Goal: Information Seeking & Learning: Find specific fact

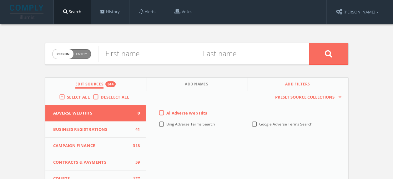
click at [293, 83] on span "Add Filters" at bounding box center [297, 84] width 25 height 7
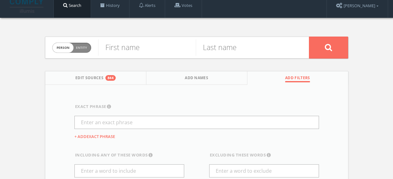
scroll to position [6, 0]
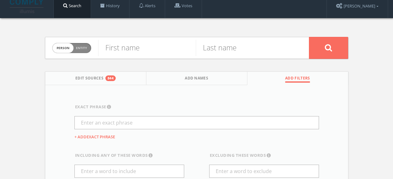
click at [73, 46] on span "Person Entity" at bounding box center [72, 48] width 38 height 10
checkbox input "true"
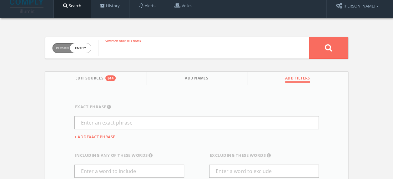
click at [132, 47] on input "text" at bounding box center [203, 48] width 211 height 16
type input "green thumb industries"
click at [93, 76] on span "Edit Sources" at bounding box center [89, 78] width 28 height 7
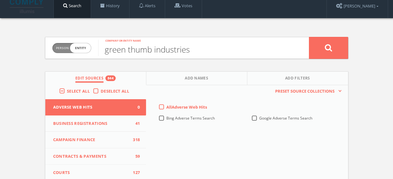
click at [101, 90] on label "Deselect All" at bounding box center [117, 91] width 32 height 6
click at [0, 0] on input "Deselect All" at bounding box center [0, 0] width 0 height 0
click at [90, 137] on span "Campaign Finance" at bounding box center [92, 140] width 78 height 6
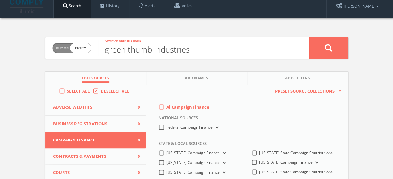
click at [166, 106] on label "All Campaign Finance" at bounding box center [187, 107] width 43 height 6
click at [0, 0] on Finance-all-0 "All Campaign Finance" at bounding box center [0, 0] width 0 height 0
click at [166, 127] on label "Federal Campaign Finance" at bounding box center [192, 127] width 53 height 6
click at [0, 0] on Finance-all "Federal Campaign Finance" at bounding box center [0, 0] width 0 height 0
click at [340, 46] on button at bounding box center [328, 48] width 39 height 22
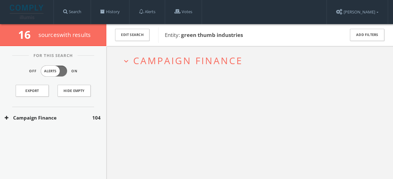
click at [243, 59] on button "expand_more Campaign Finance" at bounding box center [252, 60] width 260 height 10
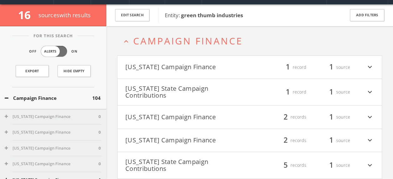
scroll to position [24, 0]
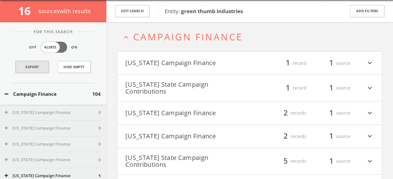
click at [35, 67] on link "Export" at bounding box center [32, 67] width 33 height 12
click at [133, 13] on button "Edit Search" at bounding box center [132, 11] width 34 height 12
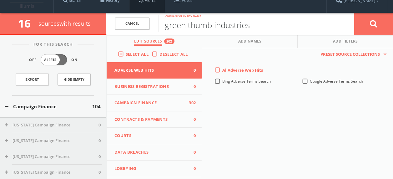
scroll to position [4, 0]
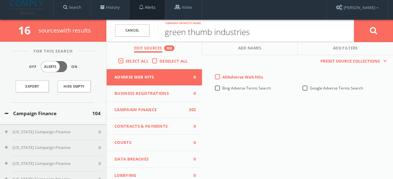
drag, startPoint x: 254, startPoint y: 11, endPoint x: 156, endPoint y: 8, distance: 97.9
type input "GTI"
click at [354, 19] on button at bounding box center [373, 30] width 39 height 23
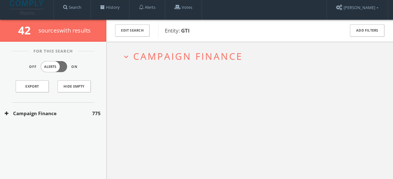
click at [150, 59] on span "Campaign Finance" at bounding box center [188, 56] width 110 height 13
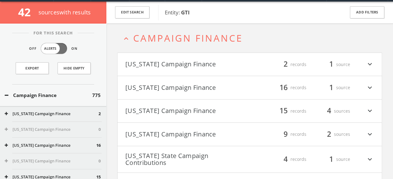
scroll to position [24, 0]
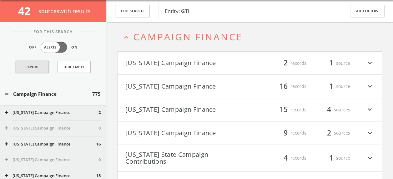
click at [36, 70] on link "Export" at bounding box center [32, 67] width 33 height 12
click at [136, 12] on button "Edit Search" at bounding box center [132, 11] width 34 height 12
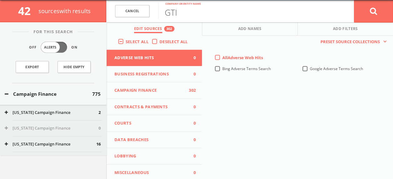
scroll to position [0, 0]
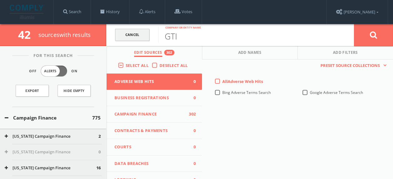
click at [140, 35] on link "Cancel" at bounding box center [132, 35] width 34 height 12
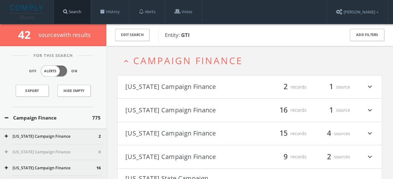
click at [77, 17] on link "Search" at bounding box center [72, 12] width 37 height 24
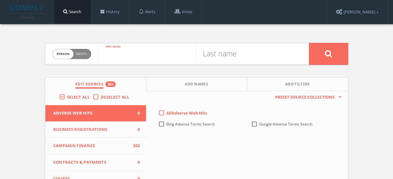
click at [128, 53] on input "text" at bounding box center [147, 54] width 98 height 16
type input "BEN"
type input "[PERSON_NAME]"
click at [183, 88] on button "Add Names" at bounding box center [196, 84] width 101 height 13
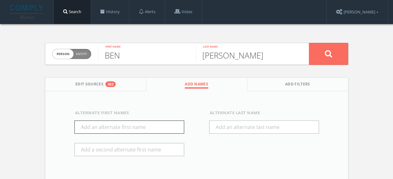
click at [114, 127] on input "text" at bounding box center [129, 126] width 110 height 13
type input "[PERSON_NAME]"
click at [103, 85] on span "Edit Sources" at bounding box center [89, 84] width 28 height 7
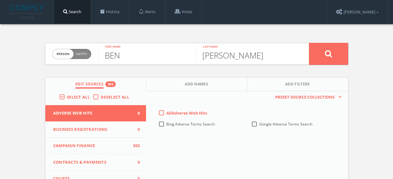
click at [99, 148] on span "Campaign Finance" at bounding box center [92, 146] width 78 height 6
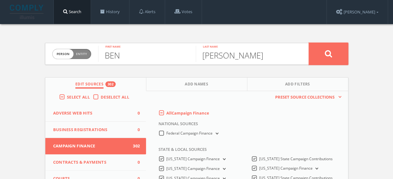
click at [331, 53] on icon at bounding box center [329, 54] width 8 height 8
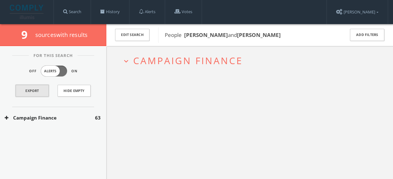
click at [38, 92] on link "Export" at bounding box center [32, 91] width 33 height 12
click at [147, 34] on button "Edit Search" at bounding box center [132, 35] width 34 height 12
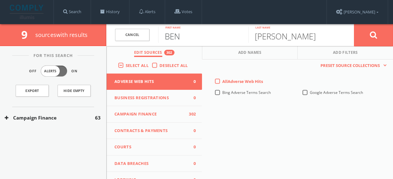
drag, startPoint x: 188, startPoint y: 34, endPoint x: 160, endPoint y: 35, distance: 27.8
click at [160, 35] on input "BEN" at bounding box center [203, 35] width 90 height 16
type input "[PERSON_NAME]"
click at [225, 50] on button "Add Names" at bounding box center [250, 52] width 96 height 13
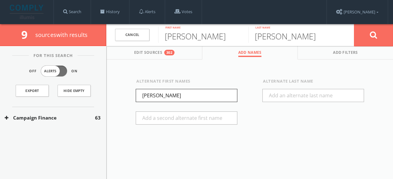
drag, startPoint x: 172, startPoint y: 96, endPoint x: 132, endPoint y: 99, distance: 39.8
click at [132, 99] on div "Alternate First Names [PERSON_NAME]" at bounding box center [186, 106] width 127 height 56
type input "[PERSON_NAME]"
click at [377, 37] on button at bounding box center [373, 35] width 39 height 23
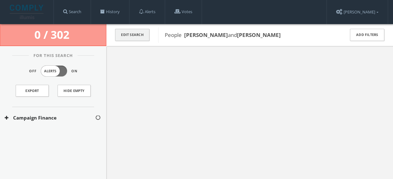
click at [146, 36] on button "Edit Search" at bounding box center [132, 35] width 34 height 12
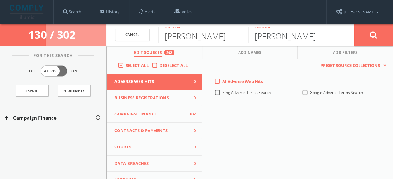
drag, startPoint x: 290, startPoint y: 40, endPoint x: 216, endPoint y: 29, distance: 75.5
click at [216, 29] on form "Cancel [PERSON_NAME] First name [PERSON_NAME] Last name Cancel" at bounding box center [249, 35] width 287 height 22
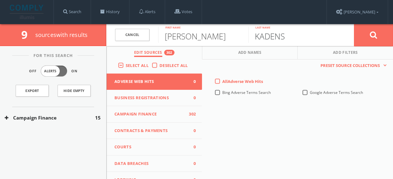
type input "KADENS"
click at [354, 24] on button at bounding box center [373, 35] width 39 height 23
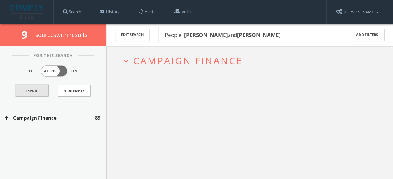
click at [37, 89] on link "Export" at bounding box center [32, 91] width 33 height 12
click at [134, 33] on button "Edit Search" at bounding box center [132, 35] width 34 height 12
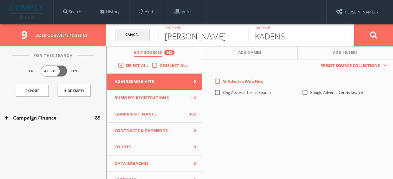
drag, startPoint x: 191, startPoint y: 38, endPoint x: 147, endPoint y: 31, distance: 44.6
click at [147, 31] on form "Cancel [PERSON_NAME] First name [PERSON_NAME] Last name Cancel" at bounding box center [249, 35] width 287 height 22
type input "a"
type input "[PERSON_NAME]"
click at [234, 56] on button "Add Names" at bounding box center [250, 52] width 96 height 13
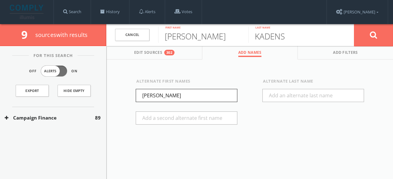
drag, startPoint x: 177, startPoint y: 97, endPoint x: 128, endPoint y: 96, distance: 49.1
click at [128, 96] on div "Alternate First Names [PERSON_NAME]" at bounding box center [186, 106] width 127 height 56
type input "a"
type input "[PERSON_NAME]"
click at [367, 33] on button at bounding box center [373, 35] width 39 height 23
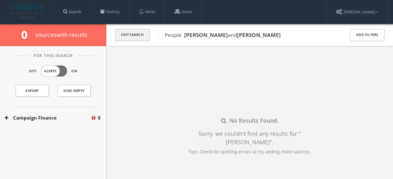
click at [137, 34] on button "Edit Search" at bounding box center [132, 35] width 34 height 12
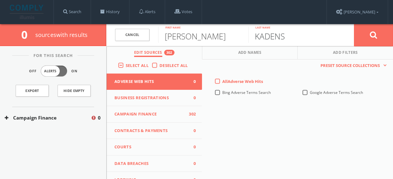
drag, startPoint x: 297, startPoint y: 35, endPoint x: 222, endPoint y: 33, distance: 74.8
click at [222, 33] on form "Cancel [PERSON_NAME] First name [PERSON_NAME] Last name Cancel" at bounding box center [249, 35] width 287 height 22
type input "[PERSON_NAME]"
click at [354, 24] on button at bounding box center [373, 35] width 39 height 23
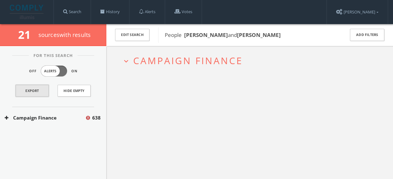
click at [33, 90] on link "Export" at bounding box center [32, 91] width 33 height 12
click at [135, 31] on button "Edit Search" at bounding box center [132, 35] width 34 height 12
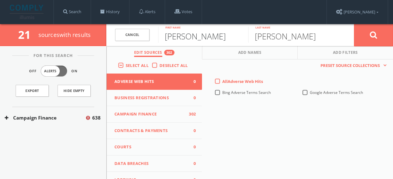
drag, startPoint x: 194, startPoint y: 37, endPoint x: 159, endPoint y: 36, distance: 35.7
click at [159, 36] on input "[PERSON_NAME]" at bounding box center [203, 35] width 90 height 16
drag, startPoint x: 287, startPoint y: 34, endPoint x: 245, endPoint y: 30, distance: 43.0
click at [245, 30] on form "Cancel [PERSON_NAME] First name [PERSON_NAME] Last name Cancel" at bounding box center [249, 35] width 287 height 22
paste input "EORGIADIS"
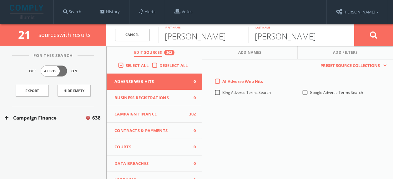
type input "[PERSON_NAME]"
drag, startPoint x: 209, startPoint y: 43, endPoint x: 155, endPoint y: 37, distance: 54.4
click at [155, 37] on form "Cancel [PERSON_NAME] First name [PERSON_NAME] Last name Cancel" at bounding box center [249, 35] width 287 height 22
type input "[PERSON_NAME]"
click at [245, 58] on button "Add Names" at bounding box center [250, 52] width 96 height 13
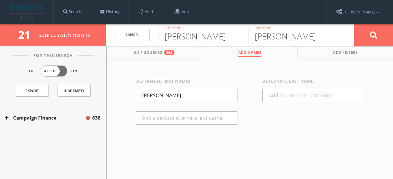
drag, startPoint x: 188, startPoint y: 95, endPoint x: 92, endPoint y: 97, distance: 95.7
click at [92, 97] on div "21 source s with results Cancel [PERSON_NAME] First name [PERSON_NAME] Last nam…" at bounding box center [196, 124] width 393 height 201
type input "[PERSON_NAME]"
click at [380, 33] on button at bounding box center [373, 35] width 39 height 23
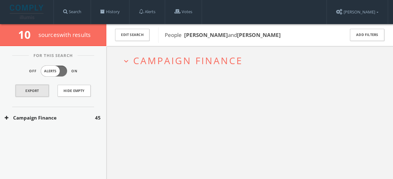
click at [37, 89] on link "Export" at bounding box center [32, 91] width 33 height 12
